Goal: Communication & Community: Answer question/provide support

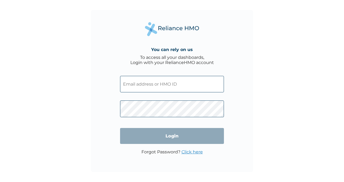
type input "ENP/12078/A"
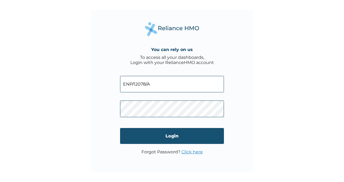
click at [163, 135] on input "Login" at bounding box center [172, 136] width 104 height 16
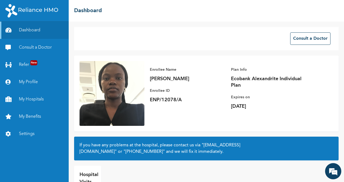
scroll to position [27, 0]
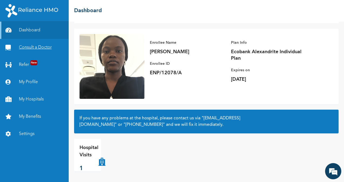
click at [48, 49] on link "Consult a Doctor" at bounding box center [34, 47] width 69 height 17
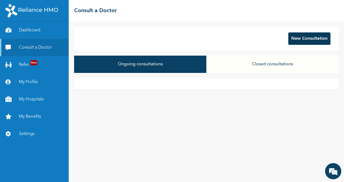
click at [305, 40] on button "New Consultation" at bounding box center [309, 38] width 42 height 12
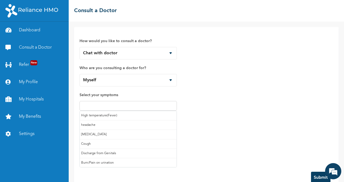
click at [131, 103] on input "text" at bounding box center [128, 106] width 94 height 6
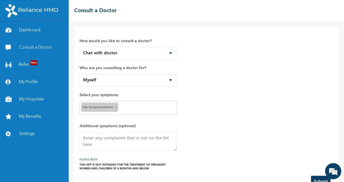
click at [134, 109] on input "text" at bounding box center [148, 108] width 56 height 6
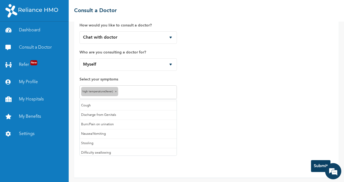
scroll to position [16, 0]
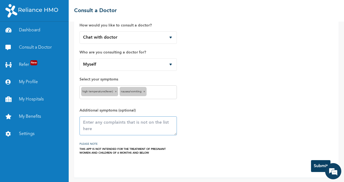
click at [121, 120] on textarea at bounding box center [128, 126] width 97 height 19
type textarea "G"
type textarea "Fatigue"
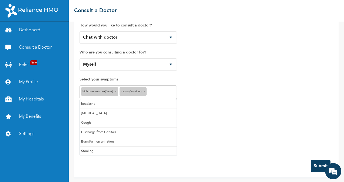
click at [162, 92] on input "text" at bounding box center [161, 92] width 27 height 6
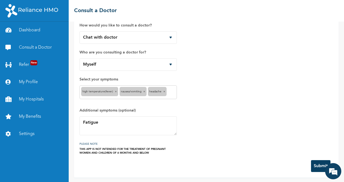
click at [115, 90] on span "×" at bounding box center [116, 91] width 2 height 3
click at [314, 169] on button "Submit" at bounding box center [320, 166] width 19 height 12
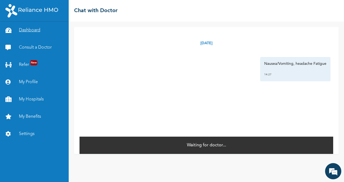
click at [29, 30] on link "Dashboard" at bounding box center [34, 30] width 69 height 17
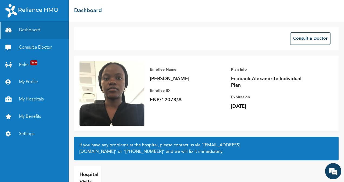
click at [34, 50] on link "Consult a Doctor" at bounding box center [34, 47] width 69 height 17
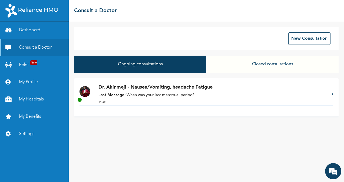
click at [157, 99] on div "Dr. Akinmeji - Nausea/Vomiting, headache Fatigue Last Message: When was your la…" at bounding box center [212, 95] width 228 height 22
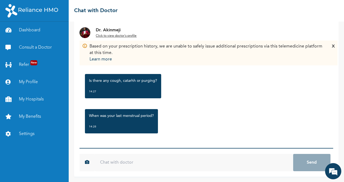
scroll to position [2, 0]
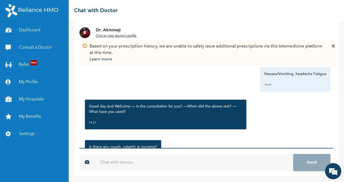
click at [138, 163] on input "text" at bounding box center [194, 162] width 198 height 17
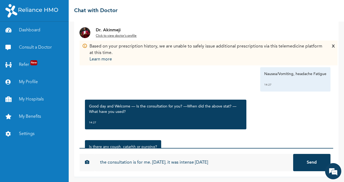
click at [200, 120] on div "14:27" at bounding box center [165, 122] width 153 height 5
click at [150, 165] on input "the consultation is for me. [DATE]. it was intense [DATE]" at bounding box center [194, 162] width 198 height 17
type input "the consultation is for me. it sr [DATE]. it was intense [DATE]"
click at [293, 154] on button "Send" at bounding box center [311, 162] width 37 height 17
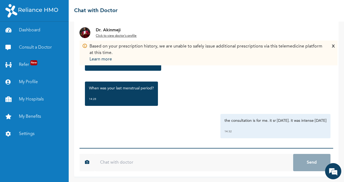
scroll to position [98, 0]
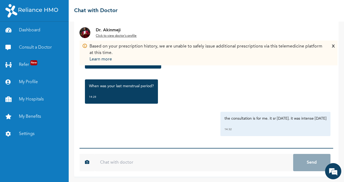
click at [260, 123] on div "the consultation is for me. it sr [DATE]. it was intense [DATE] 14:32" at bounding box center [276, 124] width 110 height 24
click at [207, 161] on input "text" at bounding box center [194, 162] width 198 height 17
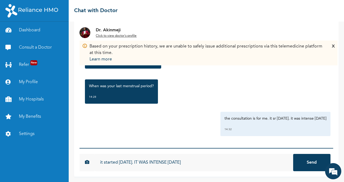
type input "it started [DATE]. IT WAS INTENSE [DATE]"
click at [293, 154] on button "Send" at bounding box center [311, 162] width 37 height 17
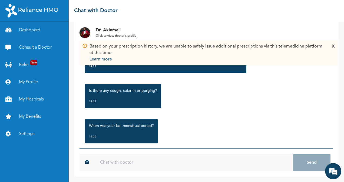
scroll to position [47, 0]
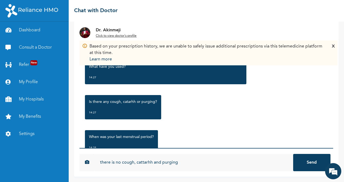
type input "there is no cough, cattarhh and purging"
click at [293, 154] on button "Send" at bounding box center [311, 162] width 37 height 17
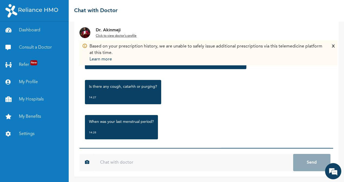
scroll to position [61, 0]
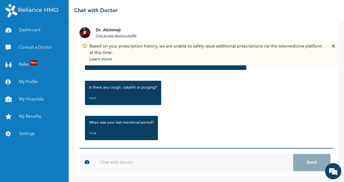
click at [120, 164] on input "text" at bounding box center [194, 162] width 198 height 17
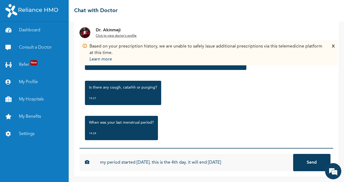
type input "my period started [DATE]. this is the 4th day. it will end [DATE]"
click at [293, 154] on button "Send" at bounding box center [311, 162] width 37 height 17
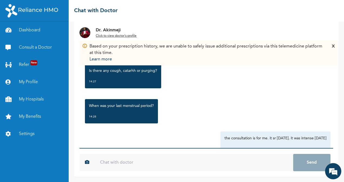
scroll to position [187, 0]
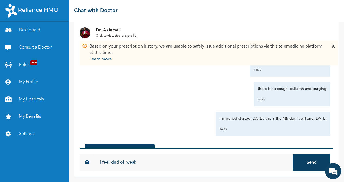
type input "i feel kind of weak."
click at [293, 154] on button "Send" at bounding box center [311, 162] width 37 height 17
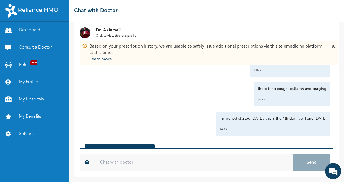
click at [37, 35] on link "Dashboard" at bounding box center [34, 30] width 69 height 17
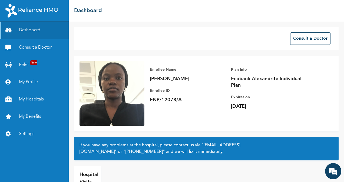
click at [33, 46] on link "Consult a Doctor" at bounding box center [34, 47] width 69 height 17
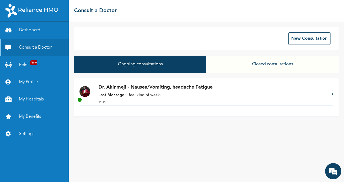
click at [144, 92] on div "Dr. Akinmeji - Nausea/Vomiting, headache Fatigue Last Message: i feel kind of w…" at bounding box center [212, 95] width 228 height 22
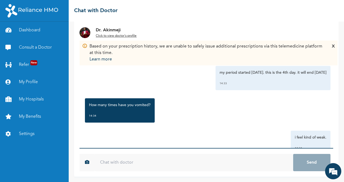
scroll to position [252, 0]
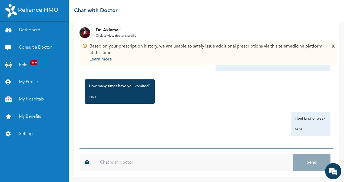
click at [123, 165] on input "text" at bounding box center [194, 162] width 198 height 17
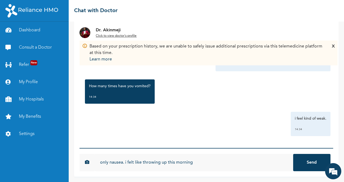
click at [99, 163] on input "only nausea. i felt like throwing up this morning" at bounding box center [194, 162] width 198 height 17
type input "none. only nausea. i felt like throwing up this morning"
click at [303, 165] on button "Send" at bounding box center [311, 162] width 37 height 17
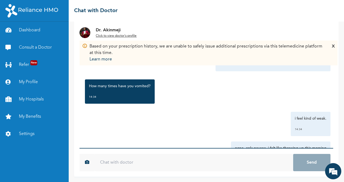
scroll to position [282, 0]
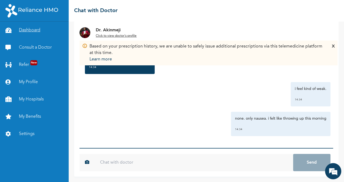
click at [33, 35] on link "Dashboard" at bounding box center [34, 30] width 69 height 17
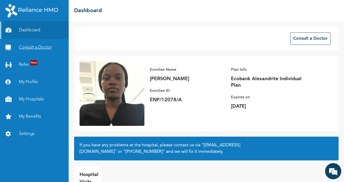
click at [31, 50] on link "Consult a Doctor" at bounding box center [34, 47] width 69 height 17
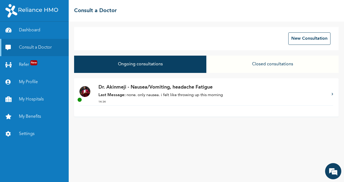
click at [140, 99] on div "Dr. Akinmeji - Nausea/Vomiting, headache Fatigue Last Message: none. only nause…" at bounding box center [212, 95] width 228 height 22
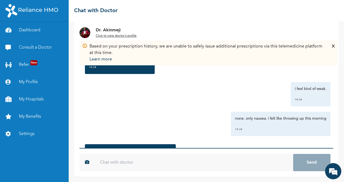
scroll to position [317, 0]
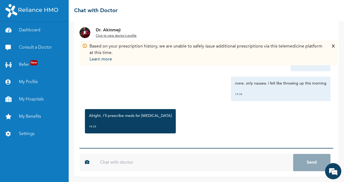
click at [123, 162] on input "text" at bounding box center [194, 162] width 198 height 17
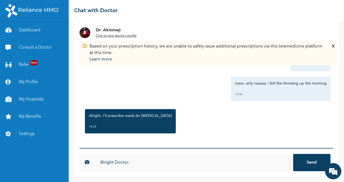
type input "Alright Doctor."
click at [293, 154] on button "Send" at bounding box center [311, 162] width 37 height 17
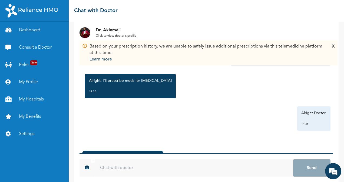
scroll to position [41, 0]
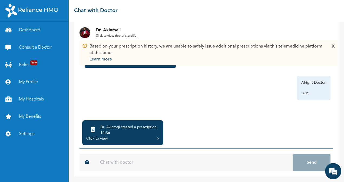
click at [108, 135] on div "14:36" at bounding box center [128, 132] width 57 height 5
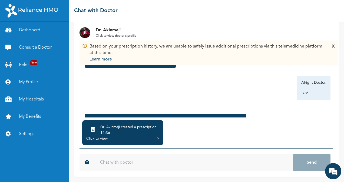
scroll to position [398, 0]
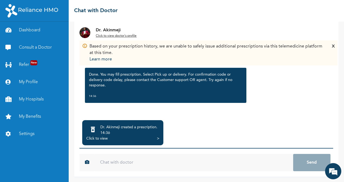
click at [98, 139] on div "Click to view" at bounding box center [96, 138] width 21 height 5
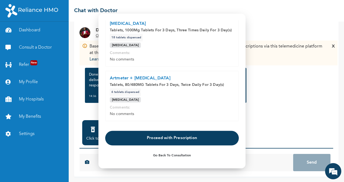
scroll to position [32, 0]
click at [181, 138] on button "Proceed with Prescription" at bounding box center [172, 138] width 134 height 15
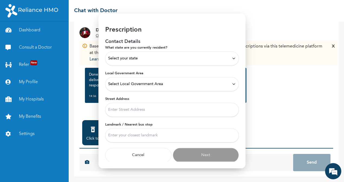
click at [146, 58] on div "Select your state" at bounding box center [172, 58] width 128 height 6
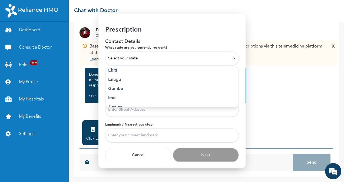
scroll to position [305, 0]
click at [130, 55] on span "Select your state" at bounding box center [122, 58] width 29 height 6
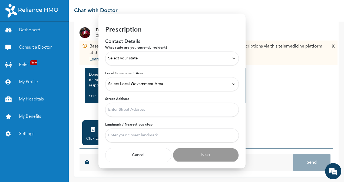
click at [129, 60] on span "Select your state" at bounding box center [122, 58] width 29 height 6
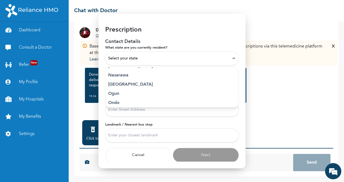
scroll to position [193, 0]
click at [114, 101] on p "[GEOGRAPHIC_DATA]" at bounding box center [172, 102] width 128 height 6
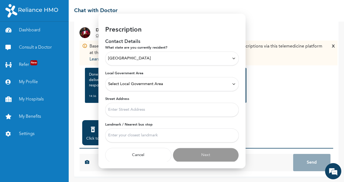
click at [147, 83] on span "Select Local Government Area" at bounding box center [135, 84] width 55 height 6
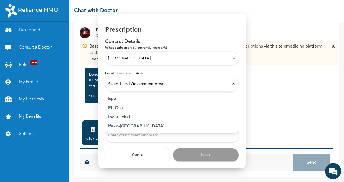
scroll to position [57, 0]
click at [116, 108] on p "Eti Osa" at bounding box center [172, 107] width 128 height 6
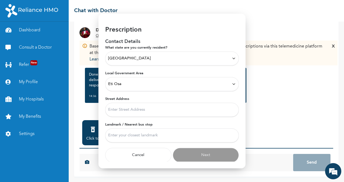
click at [139, 110] on input "Street Address" at bounding box center [172, 110] width 134 height 14
drag, startPoint x: 117, startPoint y: 109, endPoint x: 107, endPoint y: 108, distance: 10.8
click at [107, 108] on input "270B OZUMBA MBADIWE" at bounding box center [172, 110] width 134 height 14
type input "Ecobank head office EPAC. OZUMBA MBADIWE"
click at [144, 135] on input "Landmark / Nearest bus stop" at bounding box center [172, 136] width 134 height 14
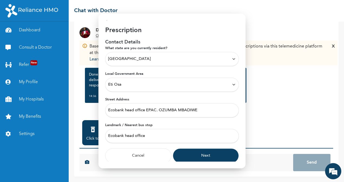
scroll to position [5, 0]
type input "Ecobank head office"
click at [193, 155] on button "Next" at bounding box center [206, 155] width 66 height 15
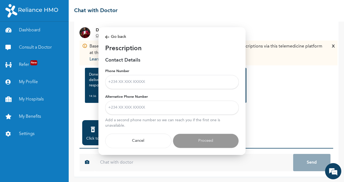
click at [138, 85] on input "Phone Number" at bounding box center [172, 82] width 134 height 14
type input "08169185955"
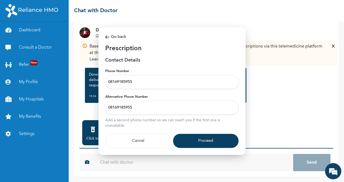
drag, startPoint x: 134, startPoint y: 108, endPoint x: 107, endPoint y: 110, distance: 27.7
click at [107, 110] on input "08169185955" at bounding box center [172, 108] width 134 height 14
type input "08132988349"
click at [201, 139] on button "Proceed" at bounding box center [206, 141] width 66 height 15
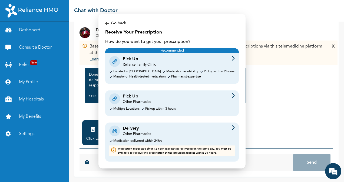
click at [132, 99] on div "Pick Up" at bounding box center [137, 96] width 28 height 6
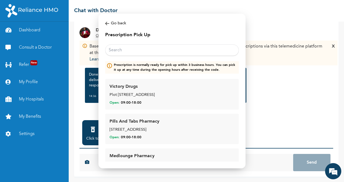
click at [132, 49] on input "text" at bounding box center [172, 50] width 134 height 11
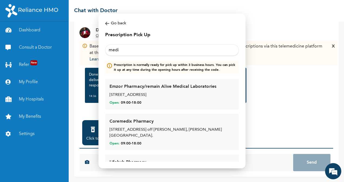
drag, startPoint x: 119, startPoint y: 50, endPoint x: 105, endPoint y: 50, distance: 14.1
click at [105, 50] on div "Modal Go back Prescription Pick Up medi Prescription is normally ready for pick…" at bounding box center [171, 91] width 147 height 155
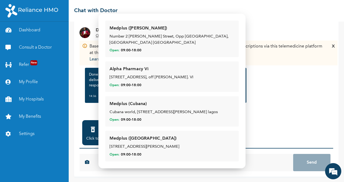
scroll to position [97, 0]
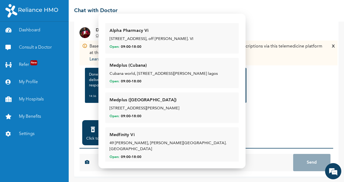
type input "odeku"
click at [146, 147] on div "Medfinity Vi 49 [PERSON_NAME], [PERSON_NAME][GEOGRAPHIC_DATA]. Lagos Open: 09:0…" at bounding box center [172, 146] width 125 height 28
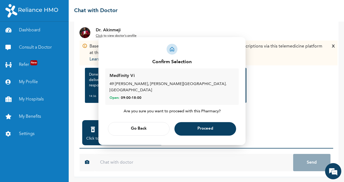
scroll to position [0, 0]
click at [206, 127] on span "Proceed" at bounding box center [206, 129] width 16 height 4
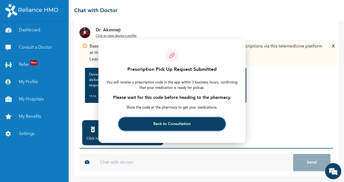
click at [182, 123] on span "Back to Consultation" at bounding box center [171, 125] width 37 height 4
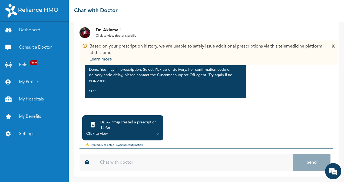
click at [98, 133] on div "Click to view" at bounding box center [96, 133] width 21 height 5
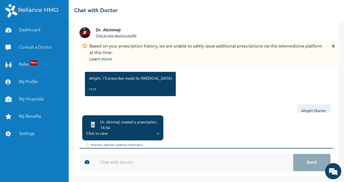
scroll to position [398, 0]
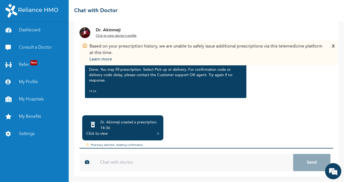
click at [100, 135] on div "Click to view" at bounding box center [96, 133] width 21 height 5
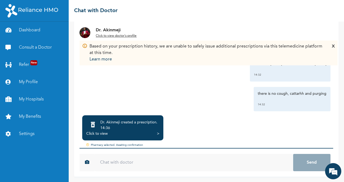
scroll to position [146, 0]
click at [38, 29] on link "Dashboard" at bounding box center [34, 30] width 69 height 17
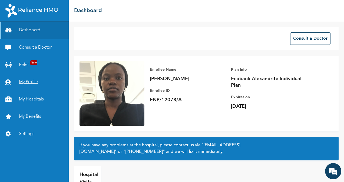
click at [34, 77] on link "My Profile" at bounding box center [34, 82] width 69 height 17
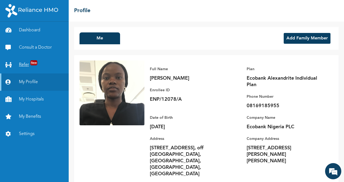
click at [40, 67] on link "Refer New" at bounding box center [34, 64] width 69 height 17
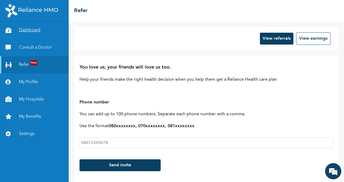
click at [32, 36] on link "Dashboard" at bounding box center [34, 30] width 69 height 17
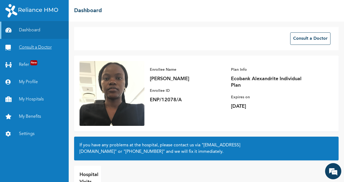
click at [33, 48] on link "Consult a Doctor" at bounding box center [34, 47] width 69 height 17
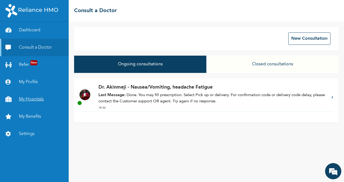
click at [26, 104] on link "My Hospitals" at bounding box center [34, 99] width 69 height 17
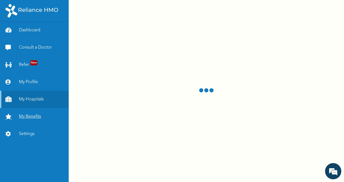
click at [35, 116] on link "My Benefits" at bounding box center [34, 116] width 69 height 17
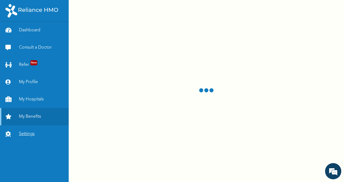
click at [34, 132] on link "Settings" at bounding box center [34, 134] width 69 height 17
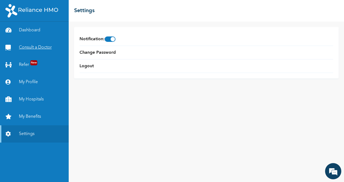
click at [30, 43] on link "Consult a Doctor" at bounding box center [34, 47] width 69 height 17
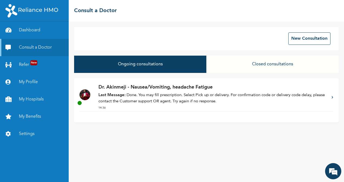
click at [166, 103] on p "Last Message: Done. You may fill prescription. Select Pick up or delivery. For …" at bounding box center [212, 99] width 228 height 12
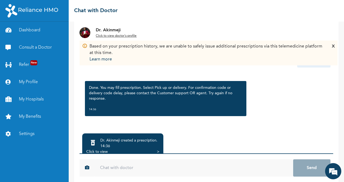
scroll to position [46, 0]
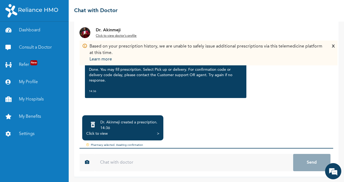
click at [127, 126] on div "14:36" at bounding box center [128, 128] width 57 height 5
click at [160, 96] on div "Done. You may fill prescription. Select Pick up or delivery. For confirmation c…" at bounding box center [165, 80] width 161 height 35
click at [122, 127] on div "14:36" at bounding box center [128, 128] width 57 height 5
click at [109, 135] on div "Click to view >" at bounding box center [122, 133] width 73 height 5
click at [104, 134] on div "Click to view" at bounding box center [96, 133] width 21 height 5
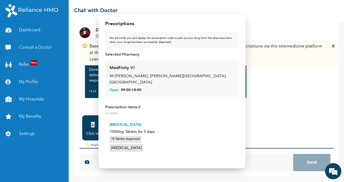
scroll to position [40, 0]
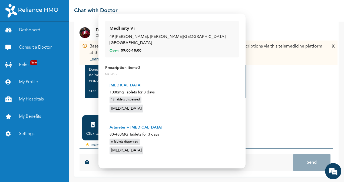
drag, startPoint x: 108, startPoint y: 121, endPoint x: 111, endPoint y: 122, distance: 3.3
click at [111, 121] on div "Artmeter + Lumefantrine 80/480MG Tablets for 3 days 6 Tablets dispensed Malaria" at bounding box center [172, 140] width 134 height 40
drag, startPoint x: 111, startPoint y: 121, endPoint x: 156, endPoint y: 123, distance: 45.2
click at [156, 125] on p "Artmeter + [MEDICAL_DATA]" at bounding box center [172, 128] width 125 height 6
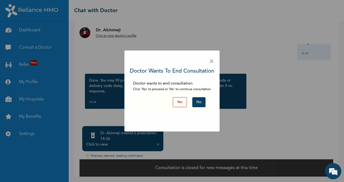
scroll to position [35, 0]
click at [180, 104] on button "Yes" at bounding box center [180, 102] width 14 height 10
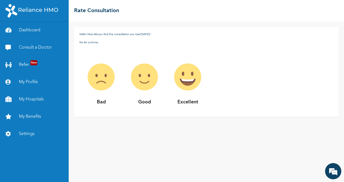
click at [182, 79] on img at bounding box center [187, 76] width 43 height 43
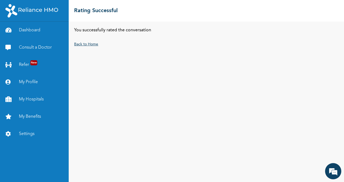
click at [79, 45] on link "Back to Home" at bounding box center [86, 44] width 24 height 4
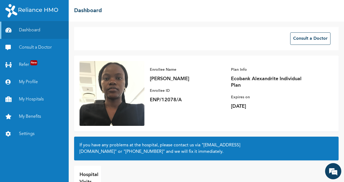
scroll to position [27, 0]
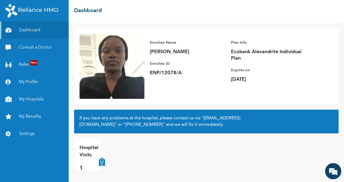
click at [115, 54] on img at bounding box center [112, 66] width 65 height 65
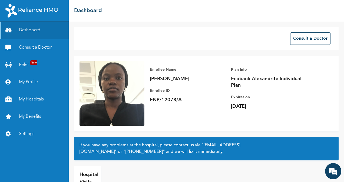
click at [31, 45] on link "Consult a Doctor" at bounding box center [34, 47] width 69 height 17
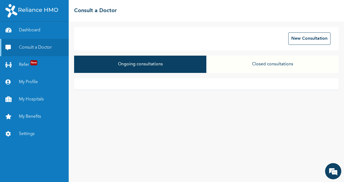
click at [231, 59] on button "Closed consultations" at bounding box center [272, 64] width 132 height 17
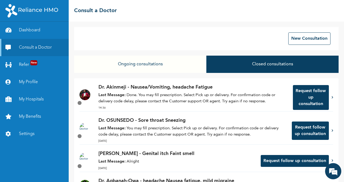
click at [280, 93] on div "Dr. Akinmeji - Nausea/Vomiting, headache Fatigue Last Message: Done. You may fi…" at bounding box center [192, 98] width 189 height 28
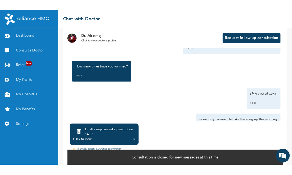
scroll to position [35, 0]
